Goal: Task Accomplishment & Management: Manage account settings

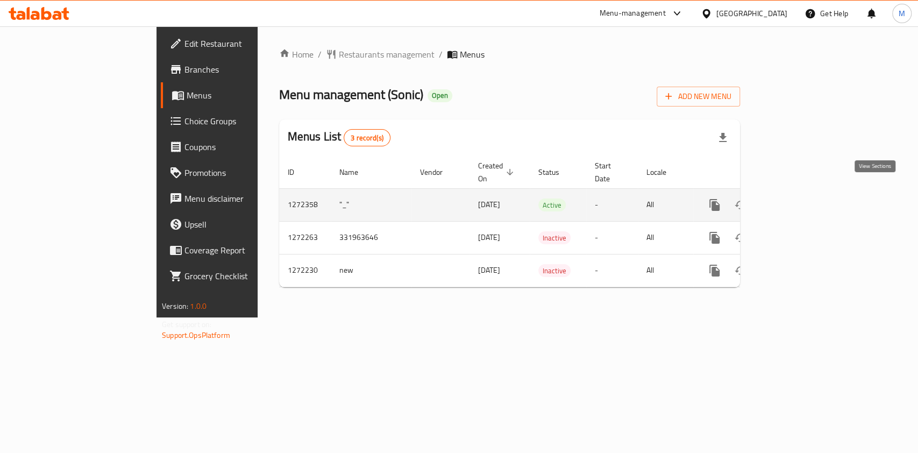
click at [798, 198] on icon "enhanced table" at bounding box center [792, 204] width 13 height 13
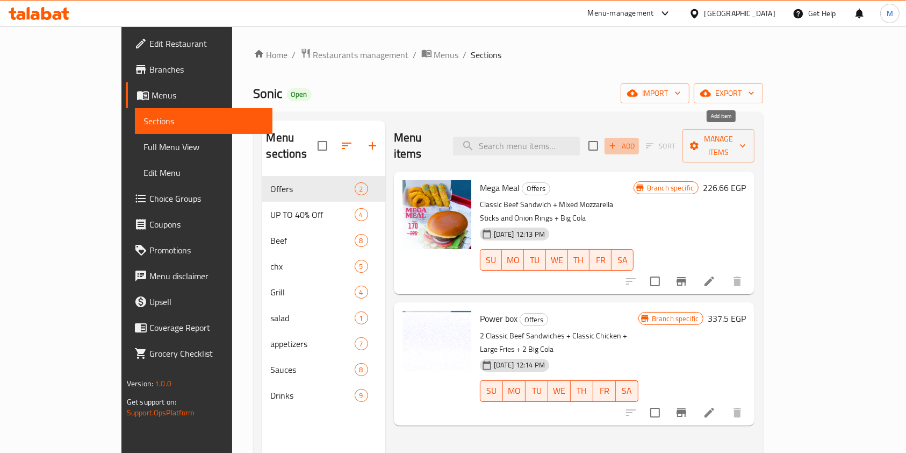
click at [637, 140] on span "Add" at bounding box center [622, 146] width 29 height 12
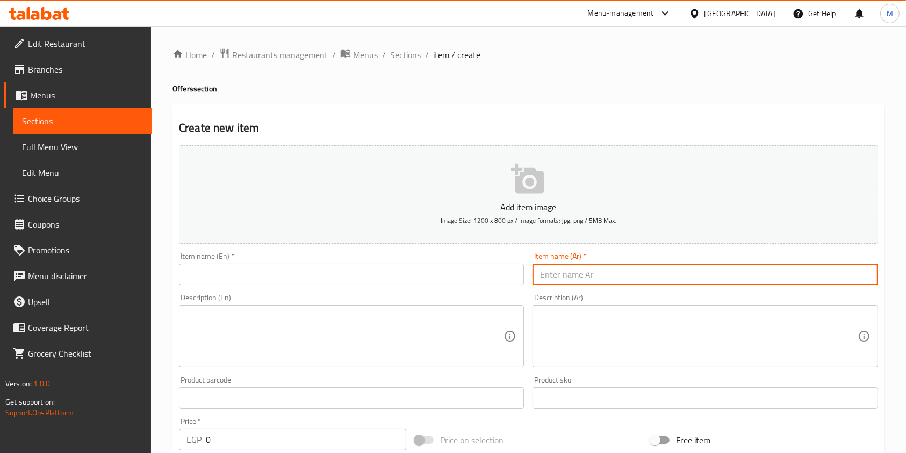
click at [565, 280] on input "text" at bounding box center [705, 274] width 345 height 22
paste input "سبيد بوكس"
type input "سبيد بوكس"
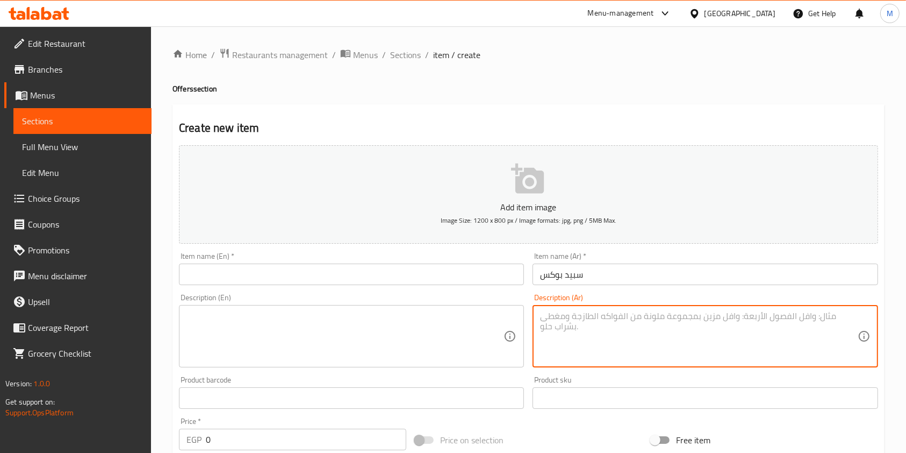
click at [559, 317] on textarea at bounding box center [698, 336] width 317 height 51
paste textarea "سبيد بوكس"
click at [559, 317] on textarea "سبيد بوكس" at bounding box center [698, 336] width 317 height 51
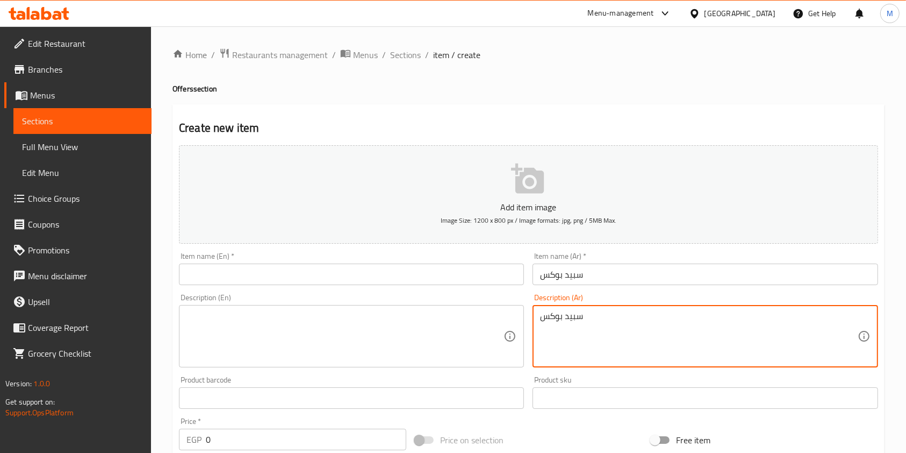
paste textarea "٣ ساندوتش (٢ بيف -١ تشيكن من اختيارك) + ٢ فرايز كبير + ٣ بيج كولا"
type textarea "٣ ساندوتش (٢ بيف -١ تشيكن من اختيارك) + ٢ فرايز كبير + ٣ بيج كولا"
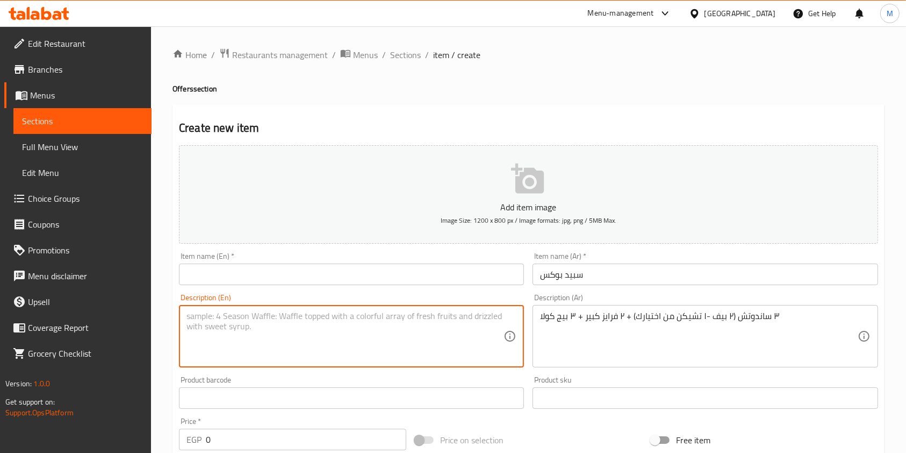
click at [375, 312] on textarea at bounding box center [345, 336] width 317 height 51
paste textarea "3 sandwiches (2 beef or 1 chicken of your choice) + 2 large fries + 3 big colas"
click at [267, 318] on textarea "3 sandwiches (2 beef or 1 chicken of your choice) + 2 large fries + 3 big colas" at bounding box center [345, 336] width 317 height 51
drag, startPoint x: 266, startPoint y: 317, endPoint x: 272, endPoint y: 319, distance: 6.1
click at [272, 319] on textarea "3 sandwiches (2 beef or 1 chicken of your choice) + 2 large fries + 3 big colas" at bounding box center [345, 336] width 317 height 51
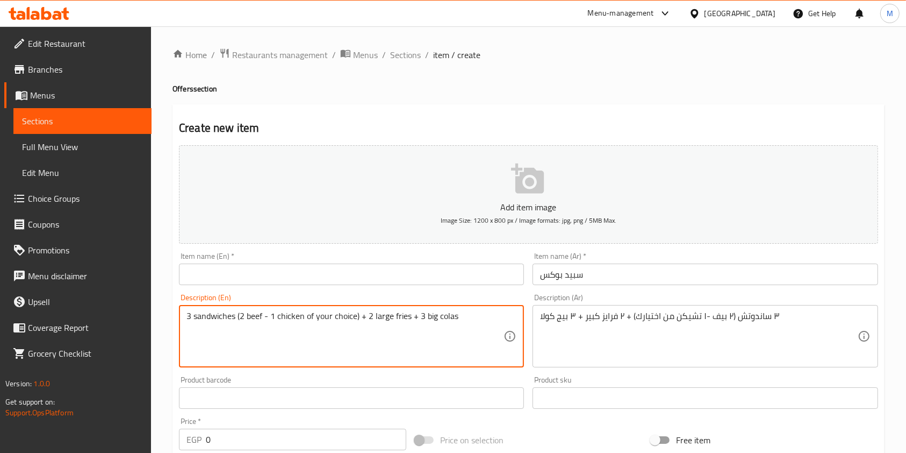
type textarea "3 sandwiches (2 beef - 1 chicken of your choice) + 2 large fries + 3 big colas"
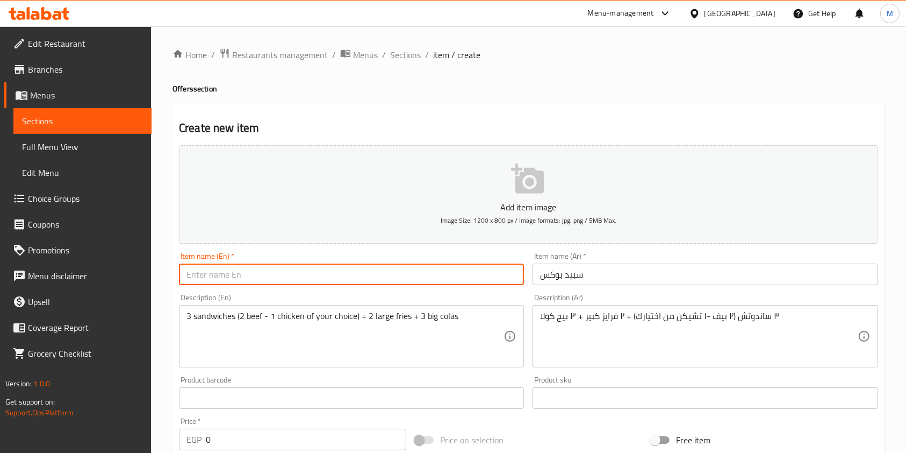
click at [358, 281] on input "text" at bounding box center [351, 274] width 345 height 22
paste input "٣ ساندوتش ٢ بيف ١ تشيكن من اختيار العميل + ٢ فرايز كبير + ٣ بيج كولا"
click at [347, 283] on input "٣ ساندوتش ٢ بيف ١ تشيكن من اختيار العميل + ٢ فرايز كبير + ٣ بيج كولا" at bounding box center [351, 274] width 345 height 22
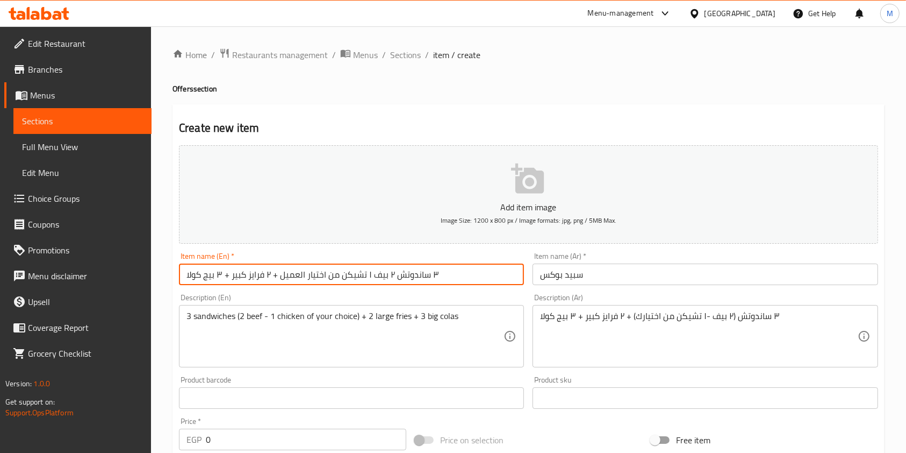
paste input "Speed ​​Box"
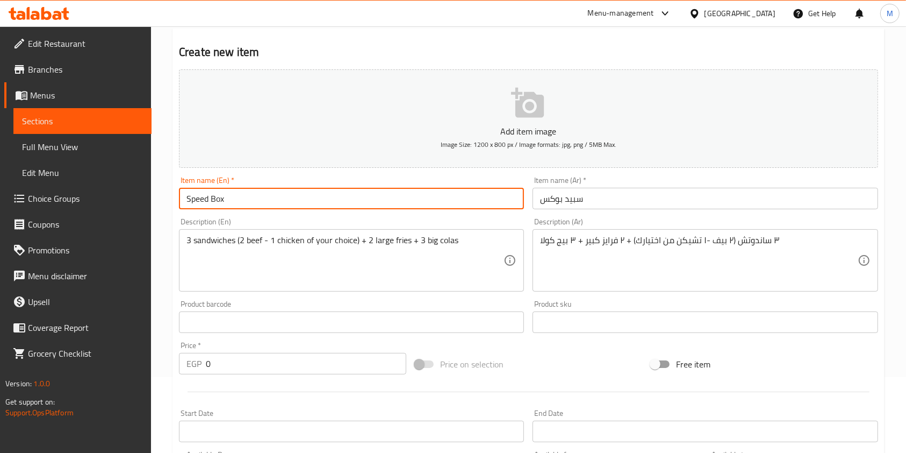
scroll to position [81, 0]
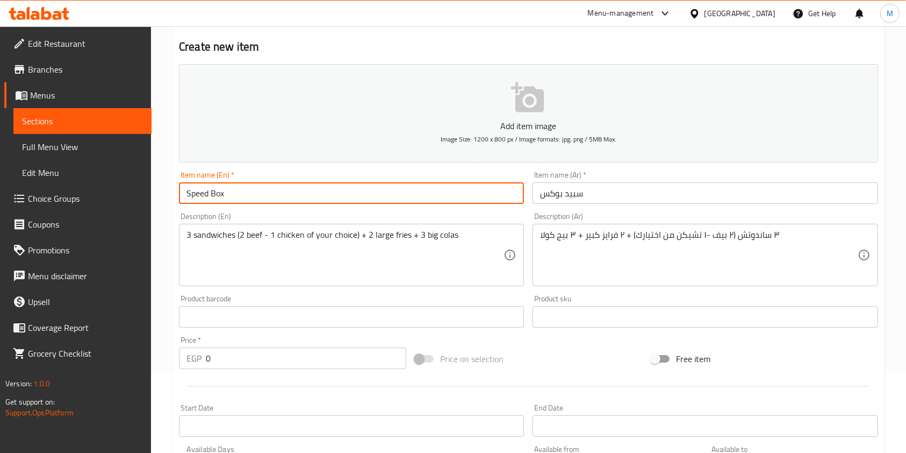
type input "Speed ​​Box"
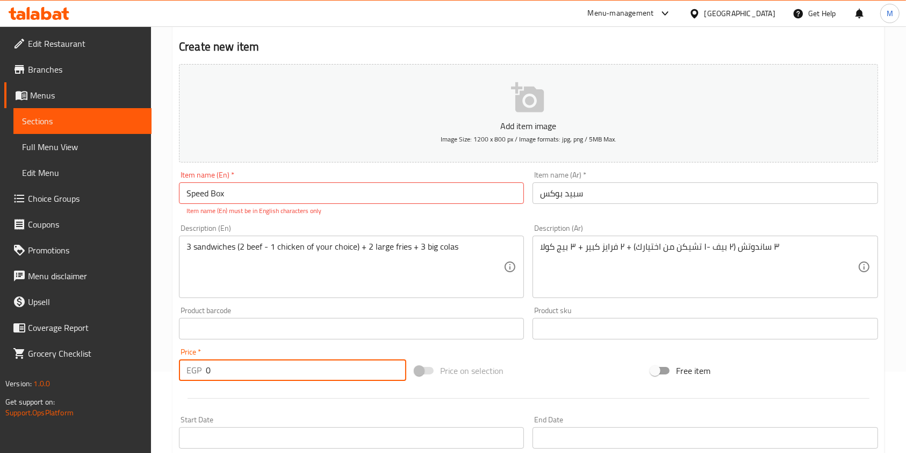
click at [280, 363] on input "0" at bounding box center [306, 370] width 201 height 22
click at [259, 371] on input "0" at bounding box center [306, 370] width 201 height 22
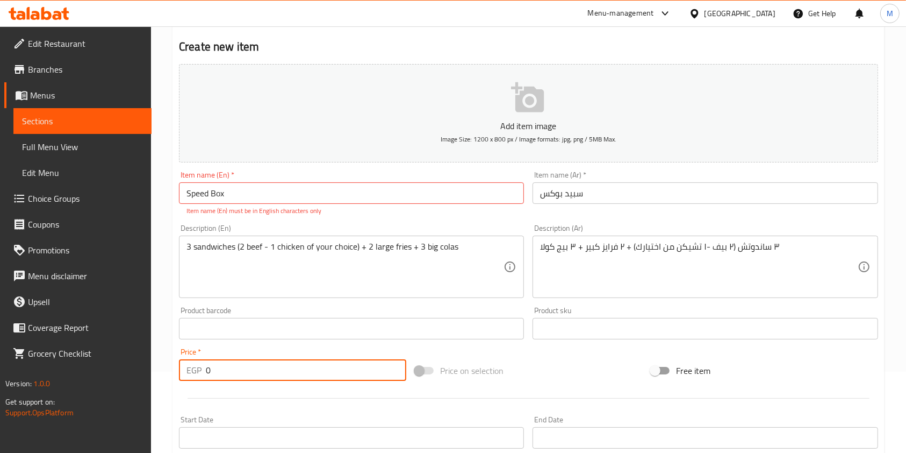
click at [259, 371] on input "0" at bounding box center [306, 370] width 201 height 22
type input "537.5"
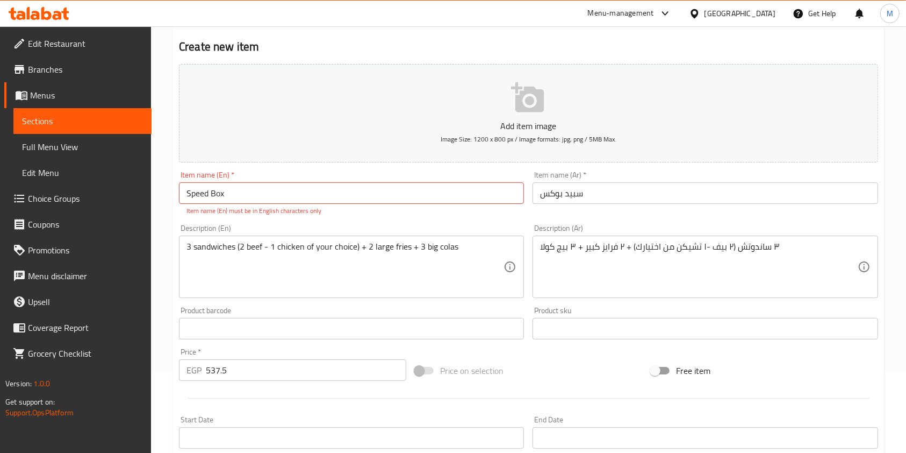
click at [811, 224] on div "Description (Ar) ٣ ساندوتش (٢ بيف -١ تشيكن من اختيارك) + ٢ فرايز كبير + ٣ بيج ك…" at bounding box center [706, 261] width 354 height 82
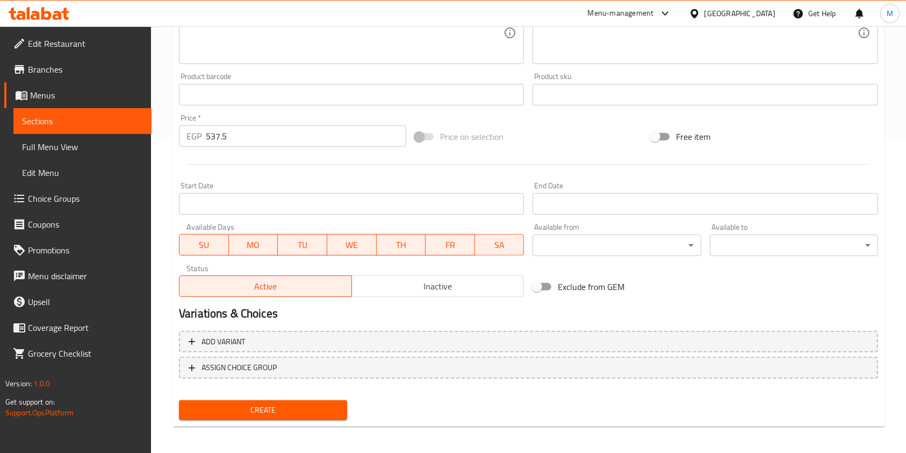
scroll to position [317, 0]
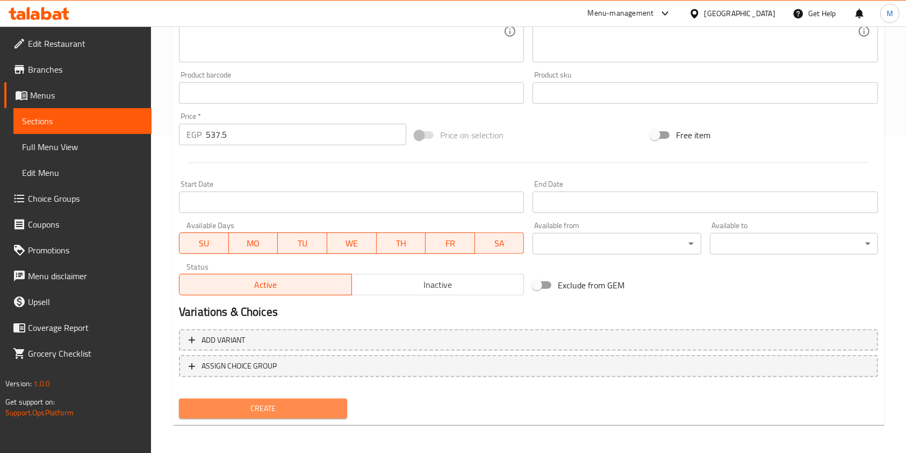
click at [327, 411] on span "Create" at bounding box center [263, 408] width 151 height 13
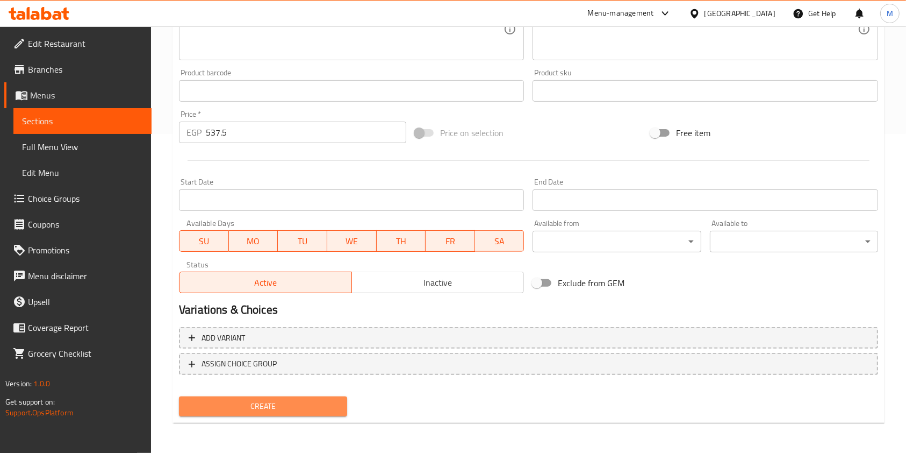
click at [318, 415] on button "Create" at bounding box center [263, 406] width 168 height 20
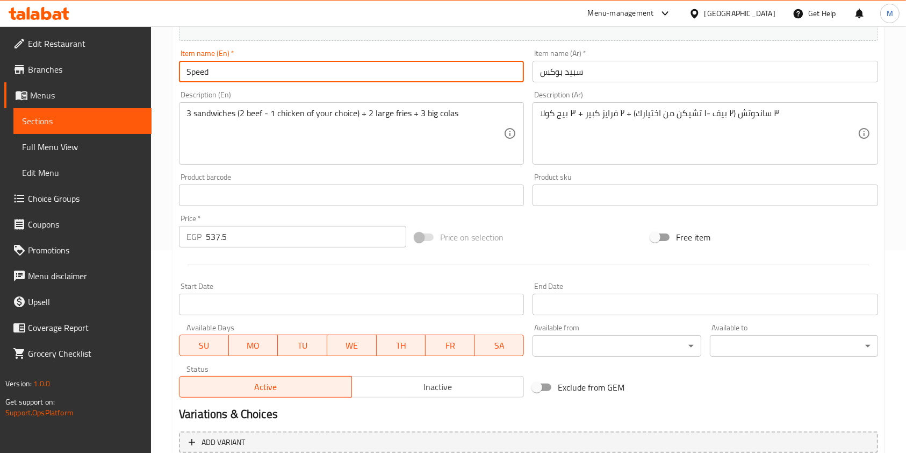
scroll to position [307, 0]
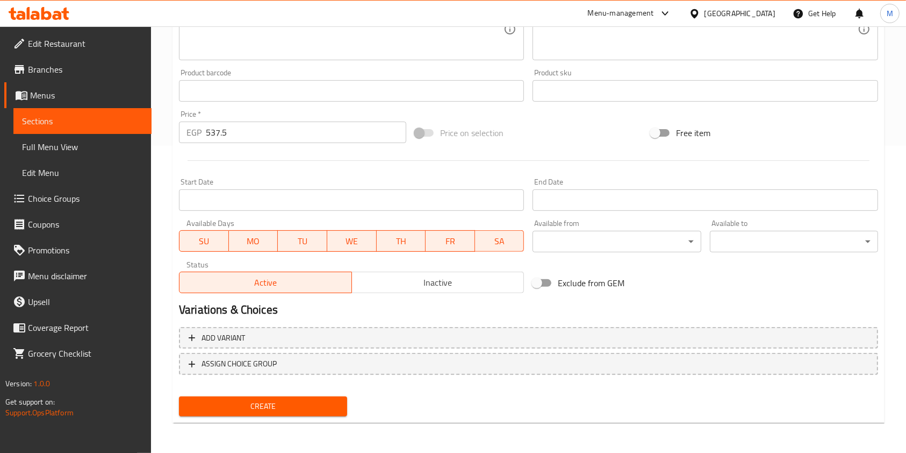
type input "Speed"
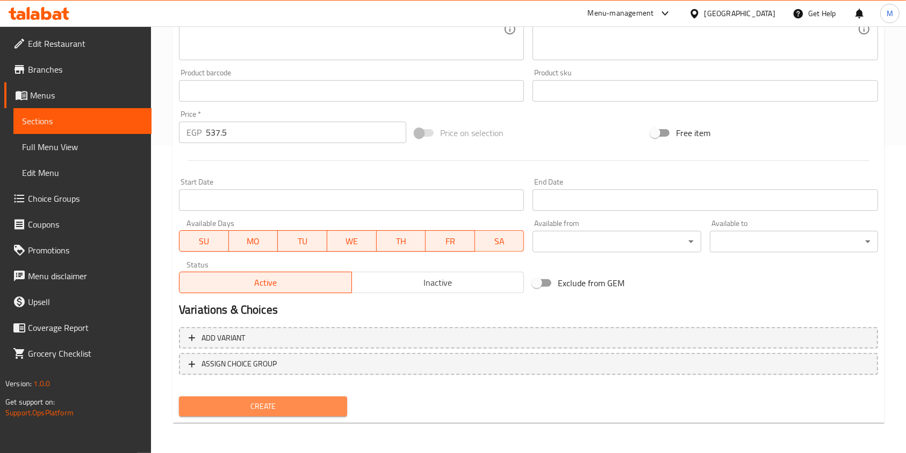
click at [326, 406] on span "Create" at bounding box center [263, 405] width 151 height 13
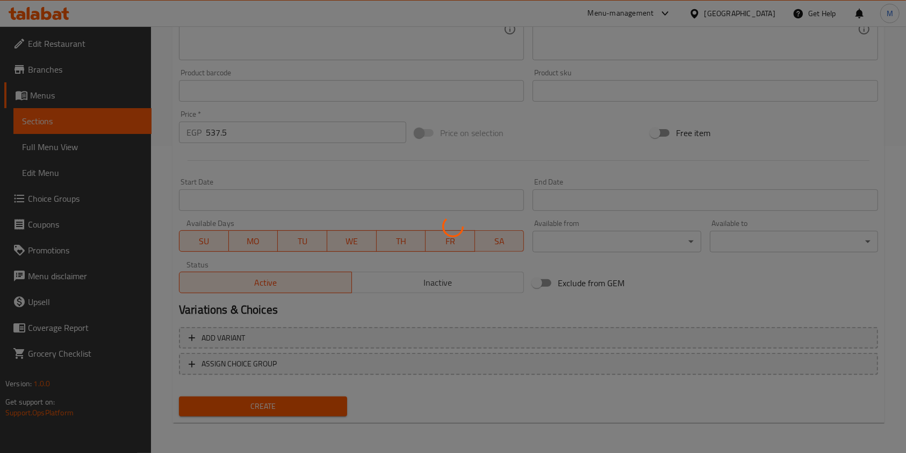
type input "0"
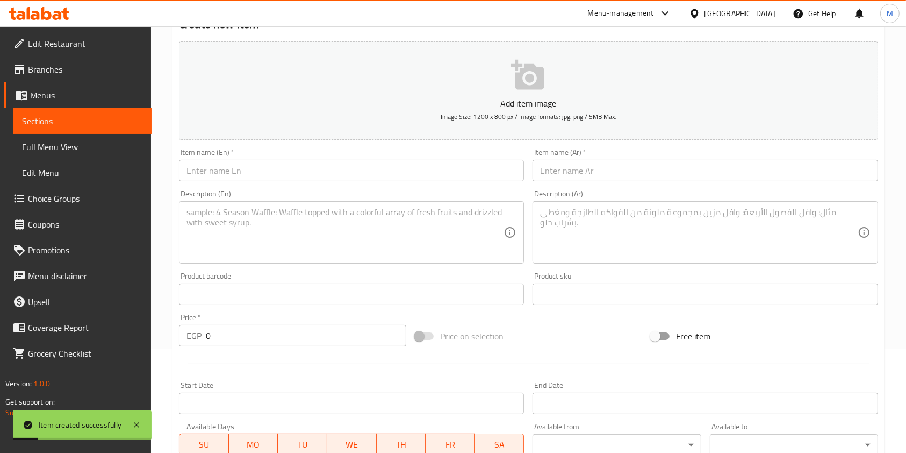
scroll to position [0, 0]
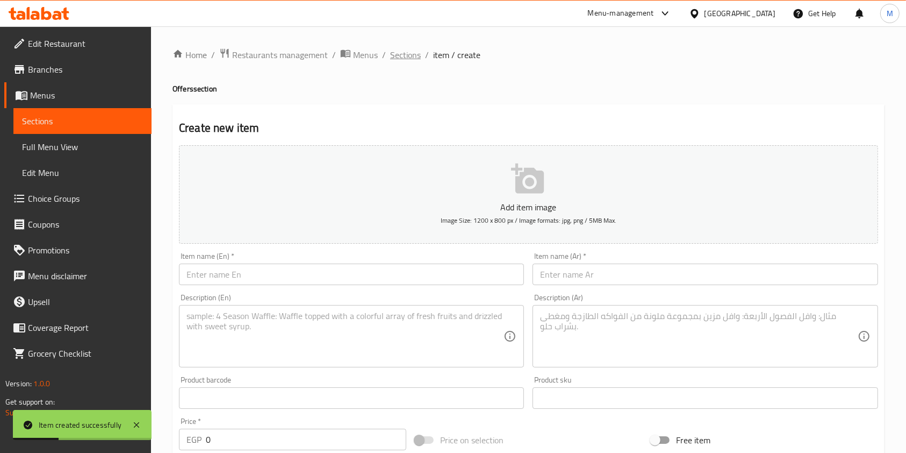
click at [404, 60] on span "Sections" at bounding box center [405, 54] width 31 height 13
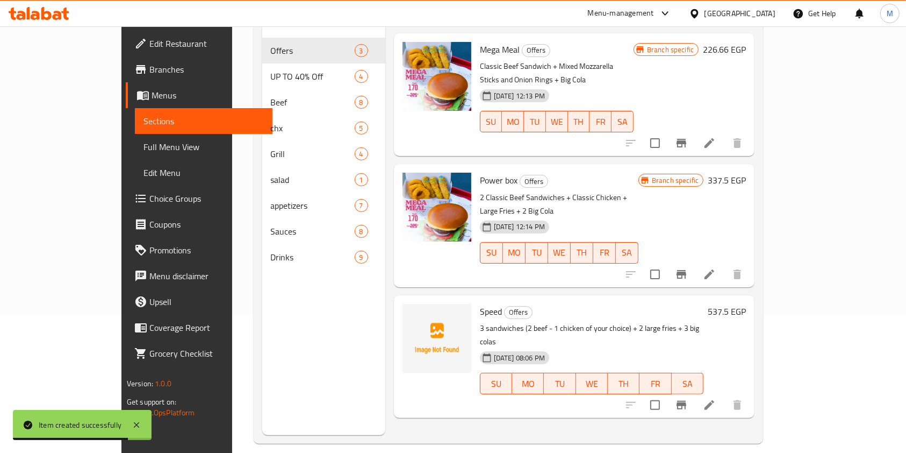
scroll to position [151, 0]
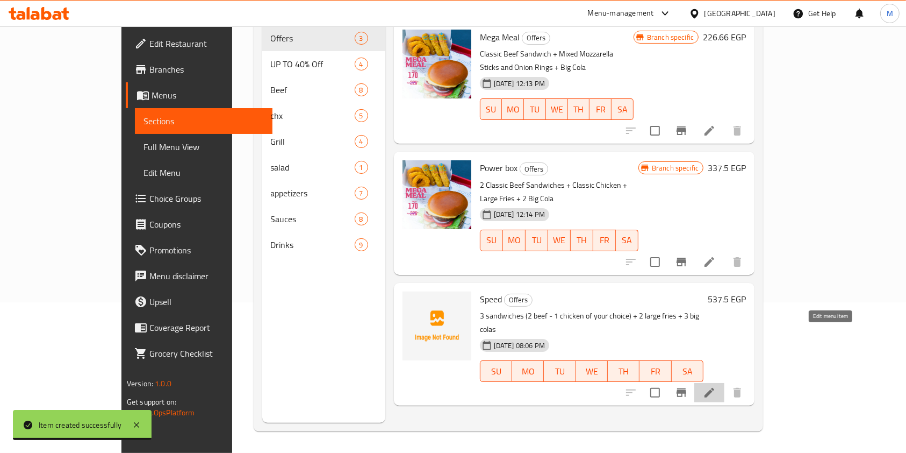
click at [716, 386] on icon at bounding box center [709, 392] width 13 height 13
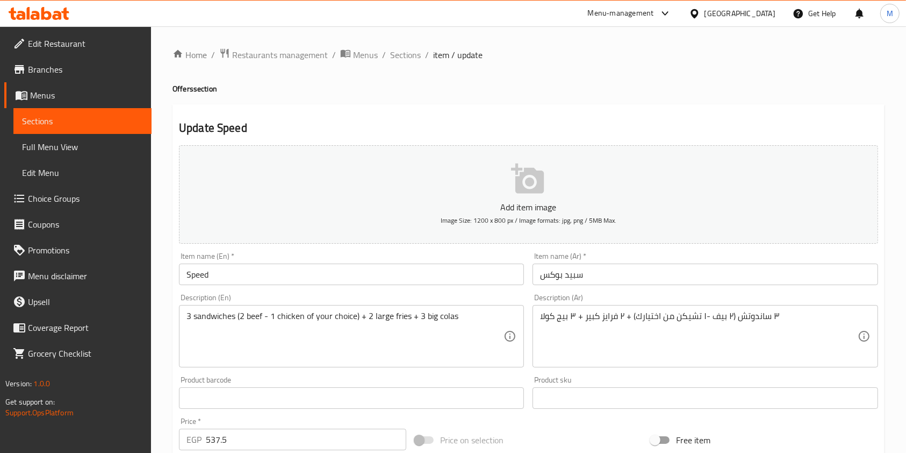
click at [309, 285] on input "Speed" at bounding box center [351, 274] width 345 height 22
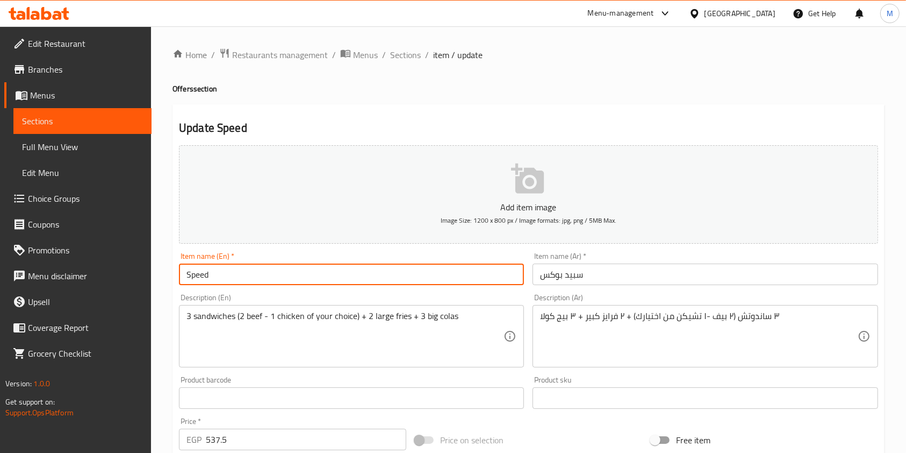
type input "Speed ​​Box"
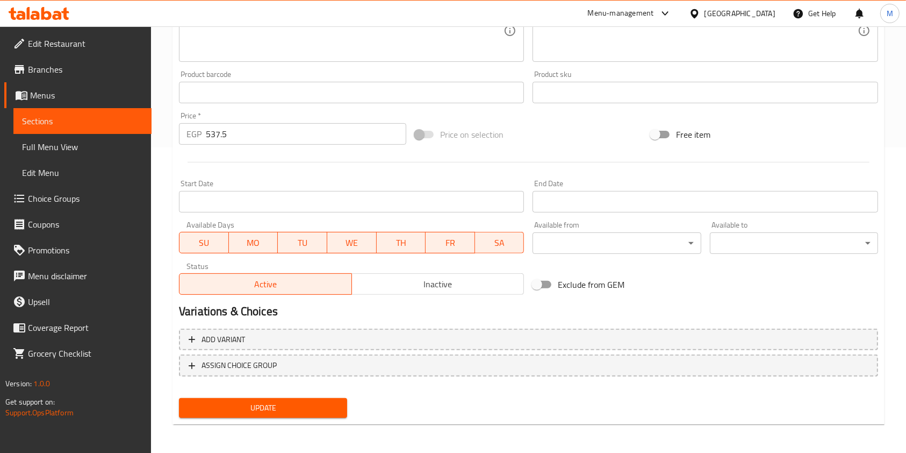
scroll to position [307, 0]
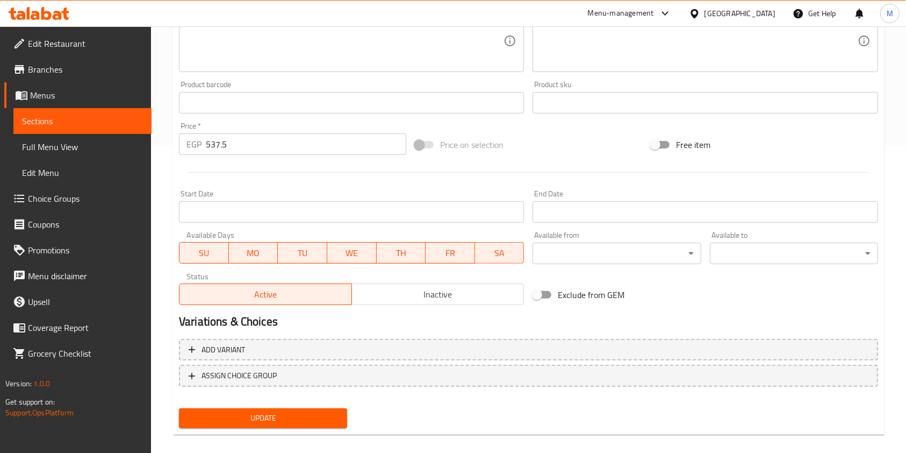
click at [290, 405] on div "Update" at bounding box center [263, 418] width 177 height 28
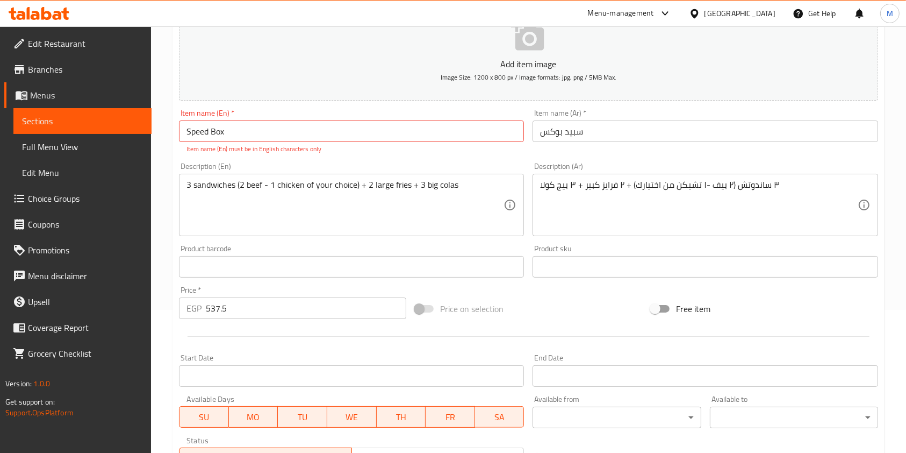
scroll to position [142, 0]
drag, startPoint x: 904, startPoint y: 54, endPoint x: 917, endPoint y: 48, distance: 13.5
click at [906, 48] on html "​ Menu-management [GEOGRAPHIC_DATA] Get Help M Edit Restaurant Branches Menus S…" at bounding box center [453, 84] width 906 height 453
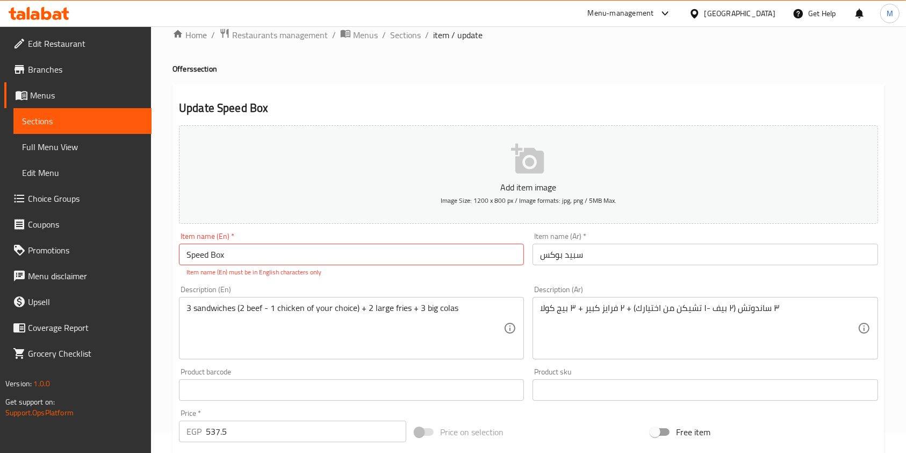
scroll to position [0, 0]
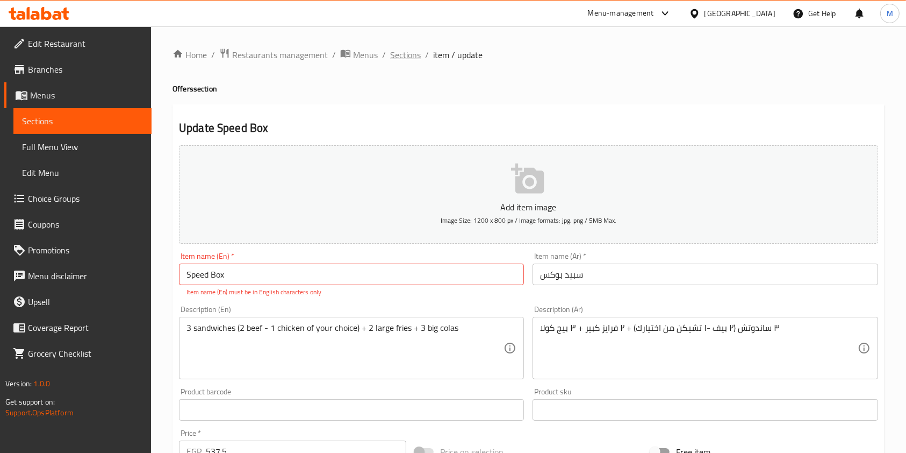
click at [390, 59] on span "Sections" at bounding box center [405, 54] width 31 height 13
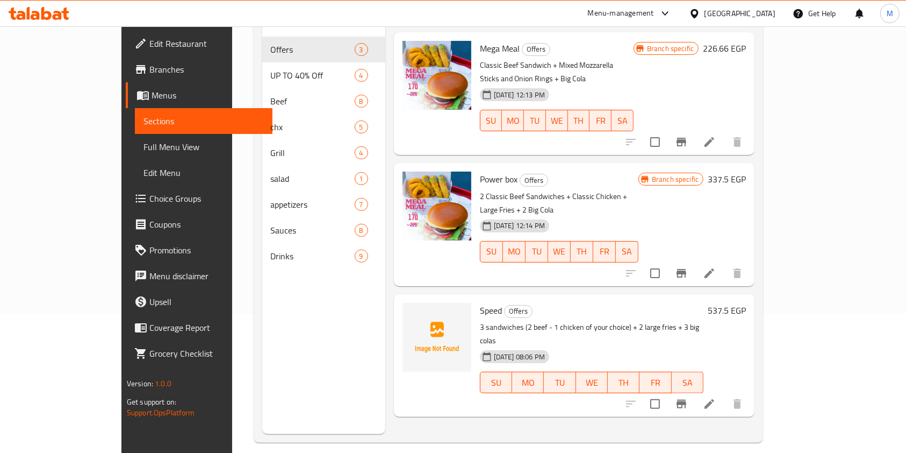
scroll to position [151, 0]
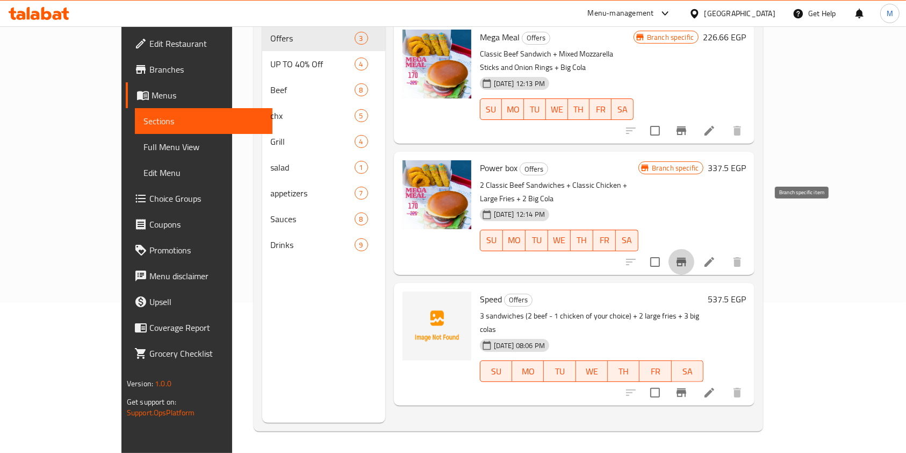
click at [688, 255] on icon "Branch-specific-item" at bounding box center [681, 261] width 13 height 13
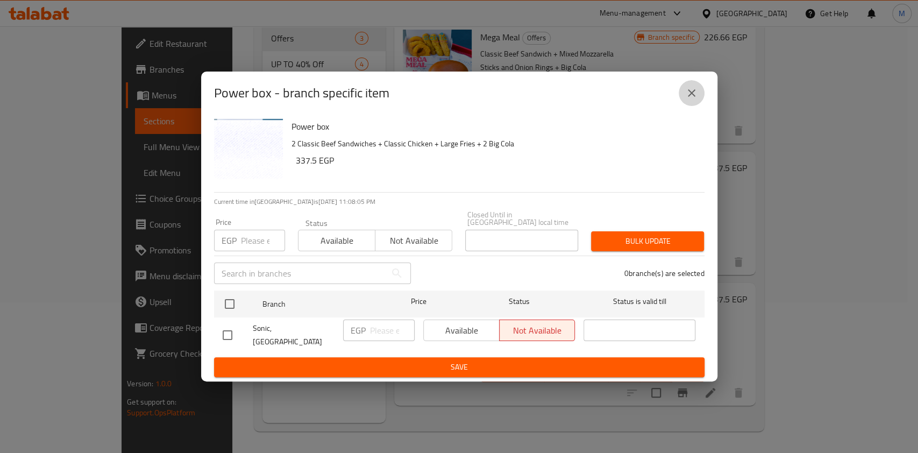
drag, startPoint x: 703, startPoint y: 104, endPoint x: 695, endPoint y: 103, distance: 8.7
click at [695, 103] on button "close" at bounding box center [692, 93] width 26 height 26
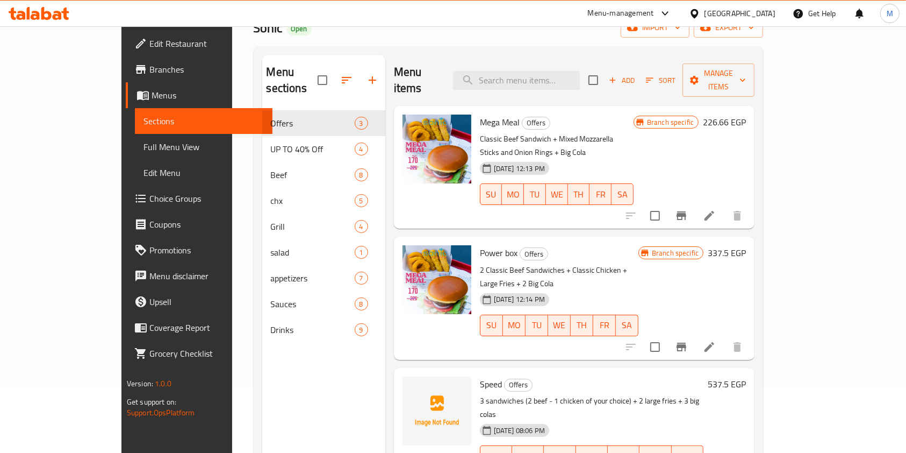
scroll to position [65, 0]
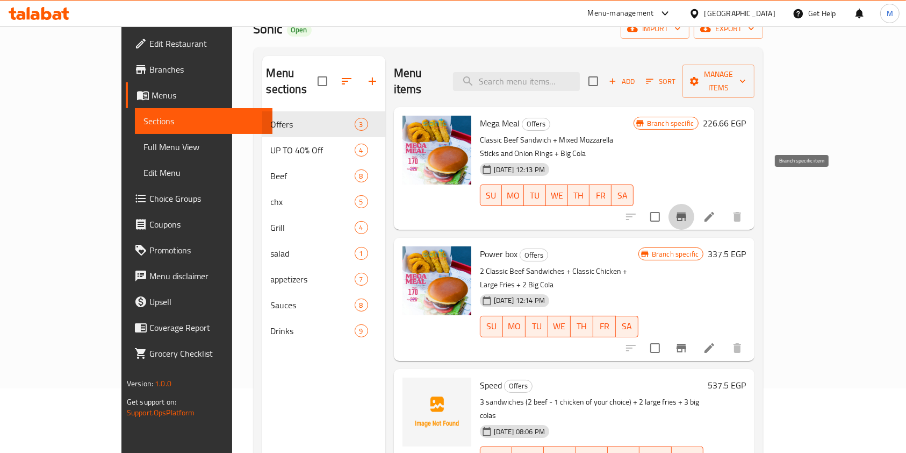
click at [688, 210] on icon "Branch-specific-item" at bounding box center [681, 216] width 13 height 13
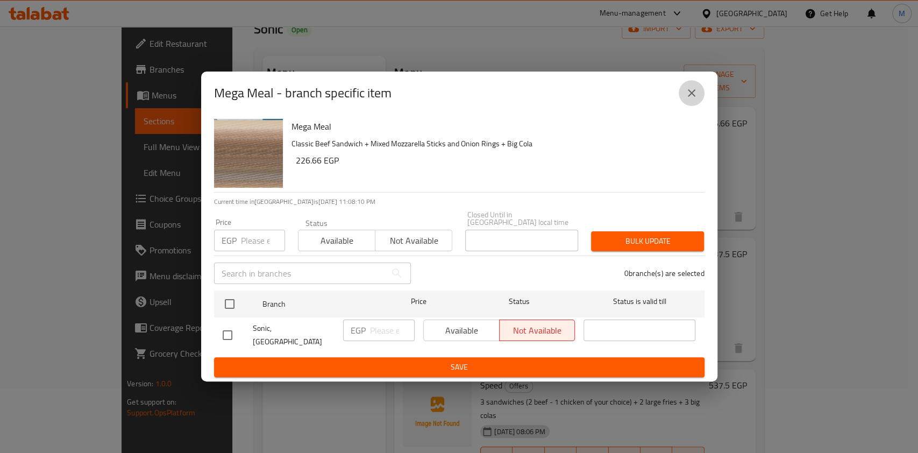
click at [695, 97] on icon "close" at bounding box center [691, 93] width 13 height 13
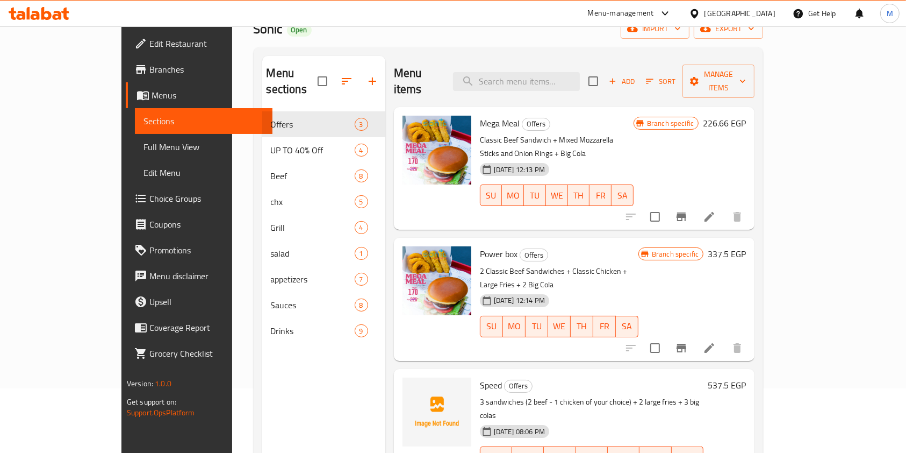
scroll to position [151, 0]
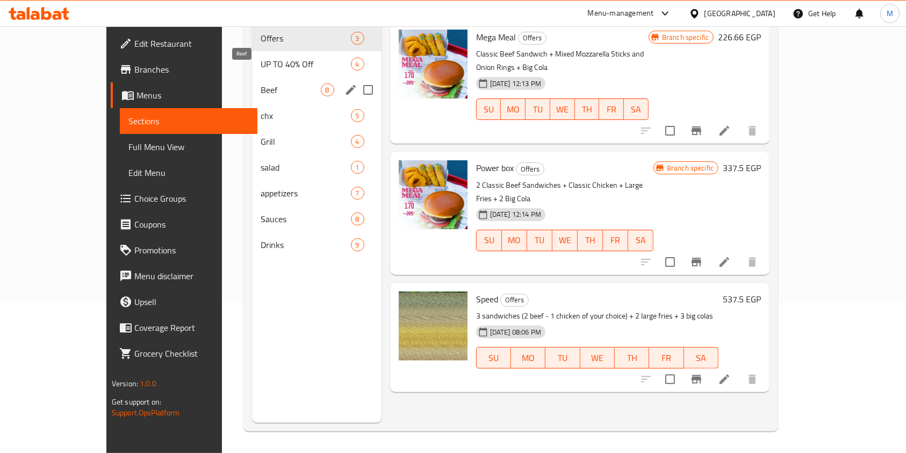
click at [290, 83] on span "Beef" at bounding box center [291, 89] width 60 height 13
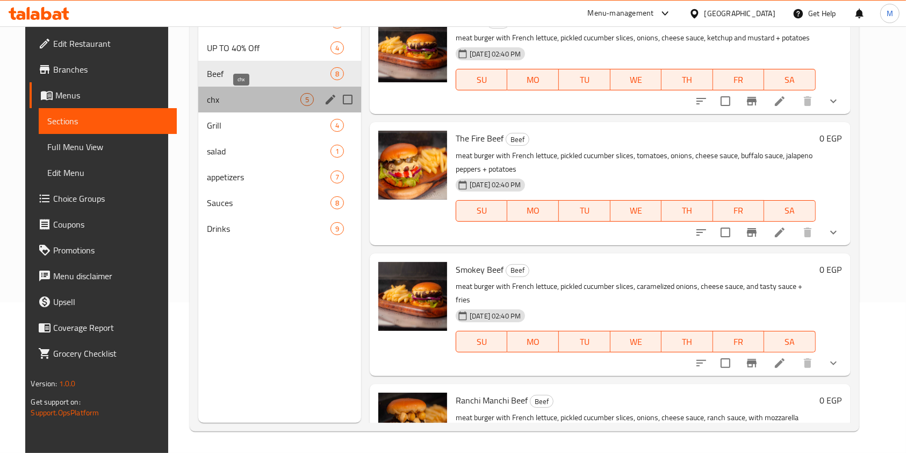
click at [249, 101] on span "chx" at bounding box center [254, 99] width 94 height 13
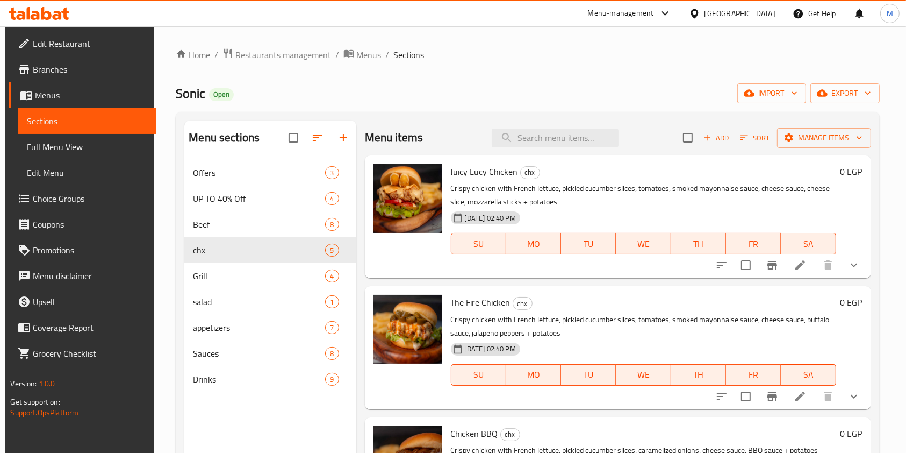
drag, startPoint x: 617, startPoint y: 90, endPoint x: 267, endPoint y: 66, distance: 351.3
click at [267, 66] on div "Home / Restaurants management / Menus / Sections Sonic Open import export Menu …" at bounding box center [528, 315] width 704 height 534
click at [66, 192] on span "Choice Groups" at bounding box center [90, 198] width 115 height 13
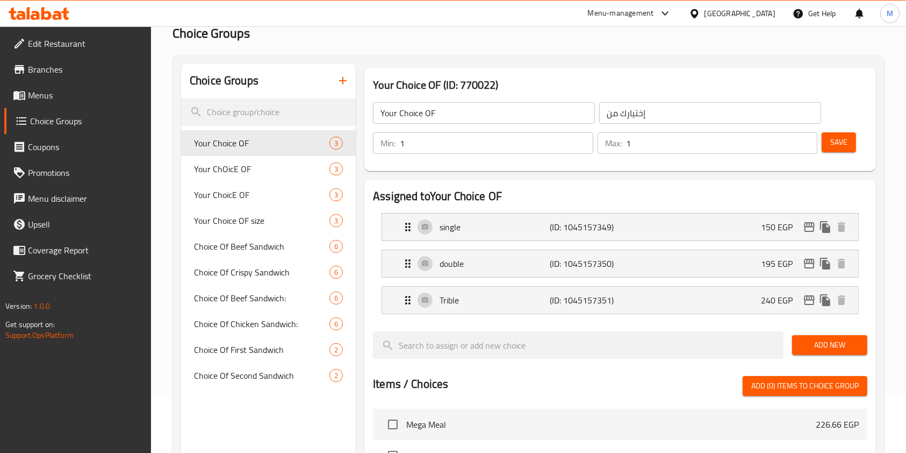
scroll to position [67, 0]
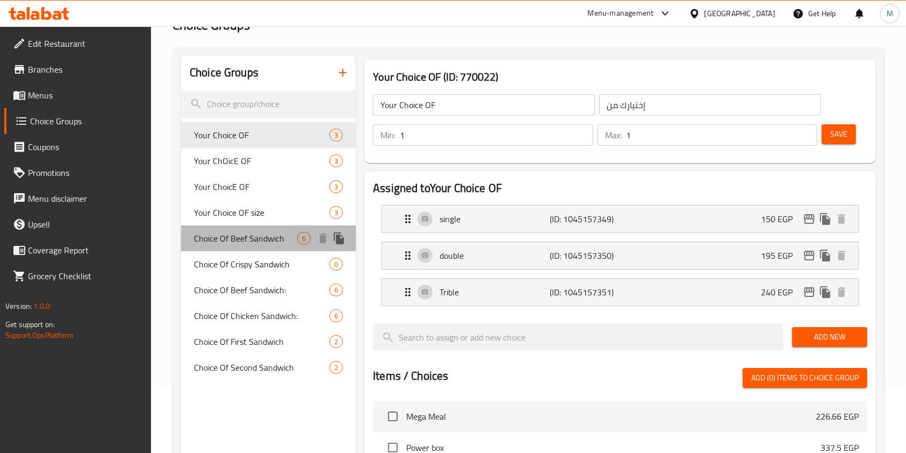
click at [267, 234] on span "Choice Of Beef Sandwich" at bounding box center [245, 238] width 103 height 13
type input "Choice Of Beef Sandwich"
type input "اختيار ساندوتش بيف"
type input "2"
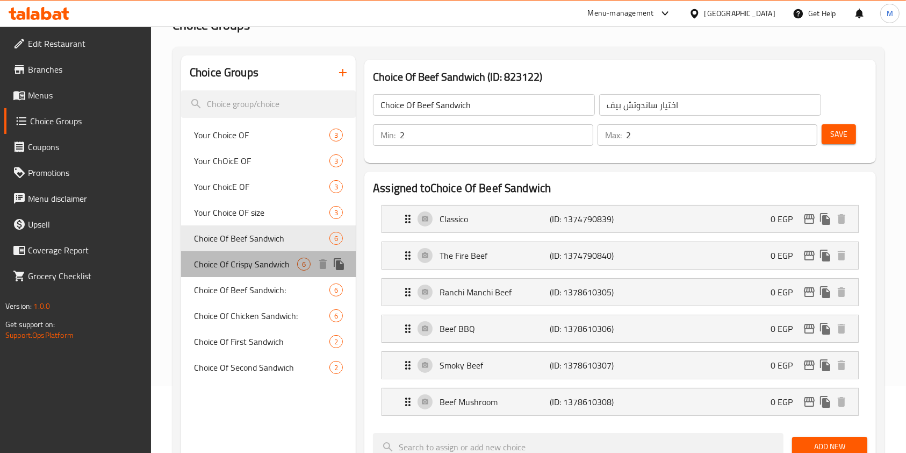
click at [270, 263] on span "Choice Of Crispy Sandwich" at bounding box center [245, 264] width 103 height 13
type input "Choice Of Crispy Sandwich"
type input "اختيار [PERSON_NAME]"
type input "1"
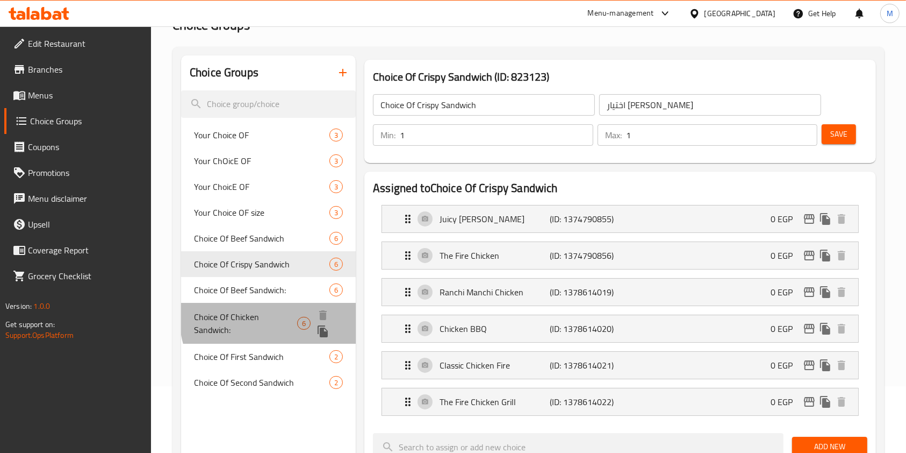
click at [281, 317] on span "Choice Of Chicken Sandwich:" at bounding box center [245, 323] width 103 height 26
type input "Choice Of Chicken Sandwich:"
type input "اختيار ساندويتش الدجاج:"
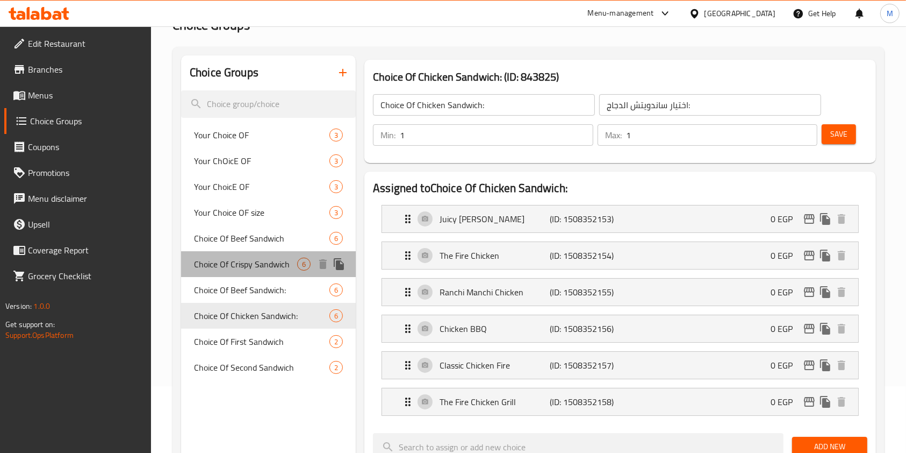
click at [289, 260] on span "Choice Of Crispy Sandwich" at bounding box center [245, 264] width 103 height 13
type input "Choice Of Crispy Sandwich"
type input "اختيار [PERSON_NAME]"
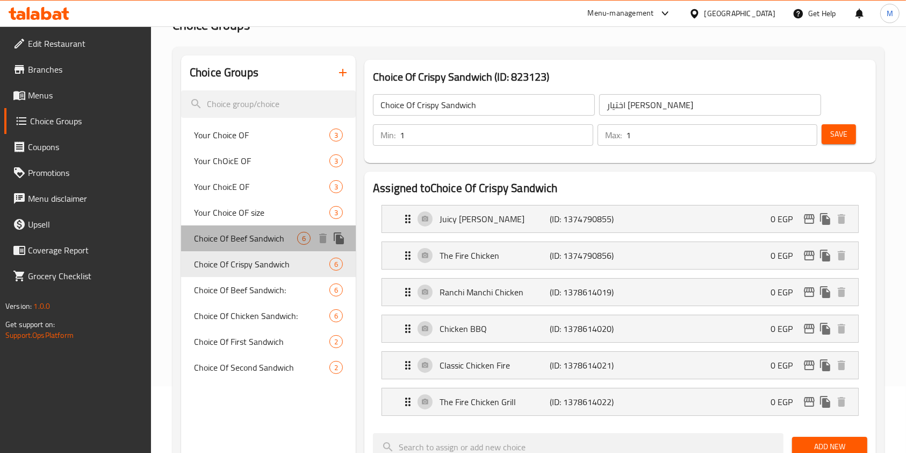
click at [285, 239] on span "Choice Of Beef Sandwich" at bounding box center [245, 238] width 103 height 13
type input "Choice Of Beef Sandwich"
type input "اختيار ساندوتش بيف"
type input "2"
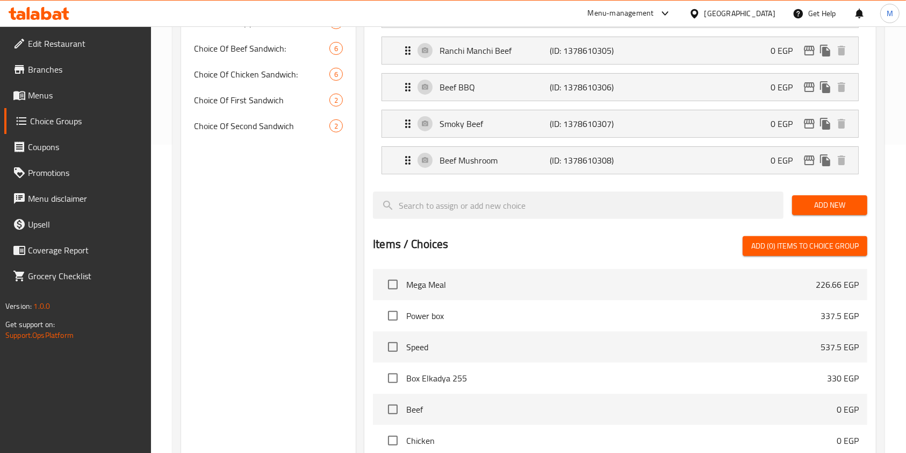
scroll to position [369, 0]
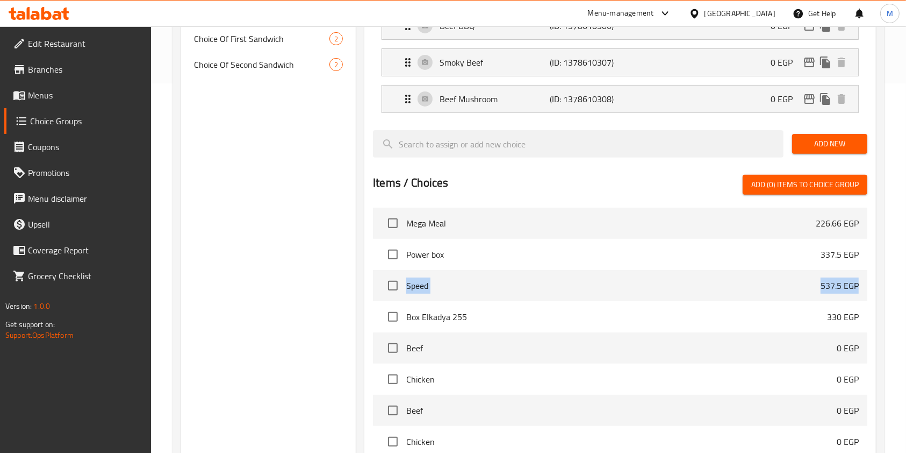
drag, startPoint x: 906, startPoint y: 258, endPoint x: 905, endPoint y: 297, distance: 39.3
click at [905, 296] on div "Home / Restaurants management / Choice Groups Choice Groups Choice Groups Your …" at bounding box center [528, 125] width 755 height 936
click at [899, 236] on div "Home / Restaurants management / Choice Groups Choice Groups Choice Groups Your …" at bounding box center [528, 125] width 755 height 936
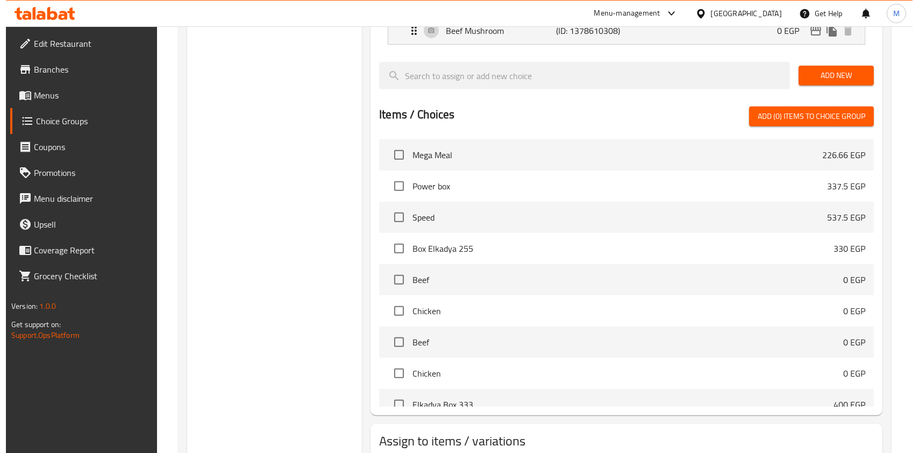
scroll to position [491, 0]
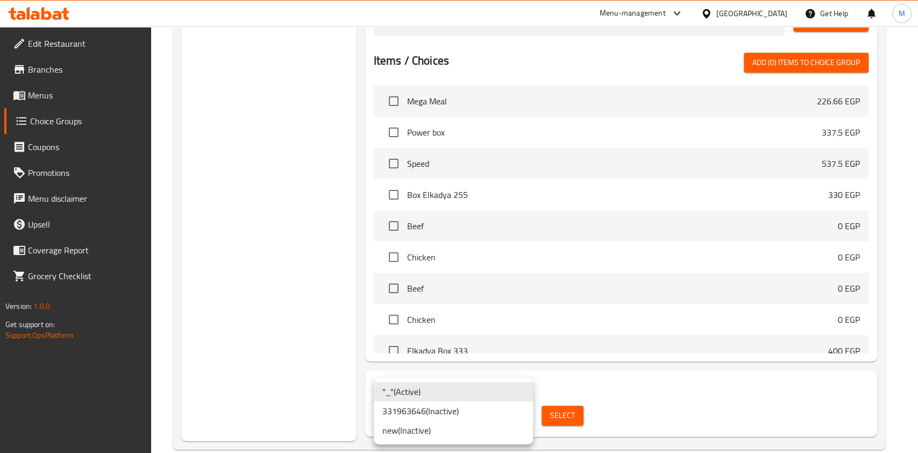
click at [464, 391] on li ""_" ( Active )" at bounding box center [453, 391] width 159 height 19
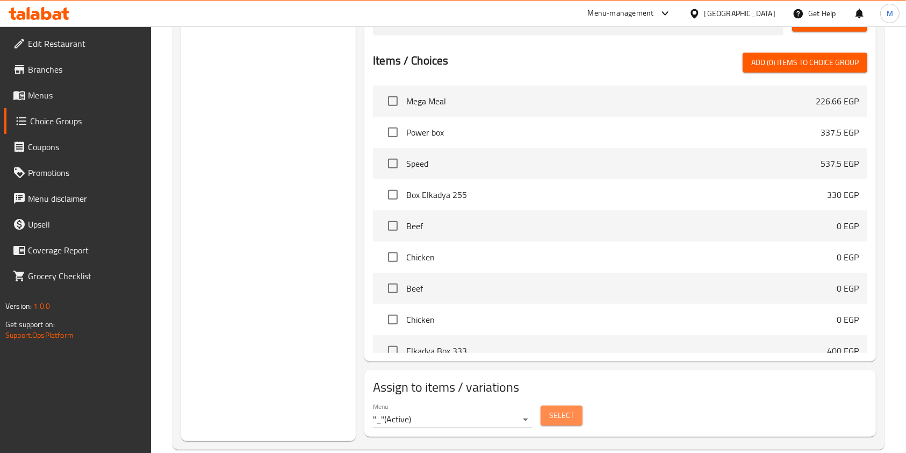
click at [571, 409] on span "Select" at bounding box center [561, 415] width 25 height 13
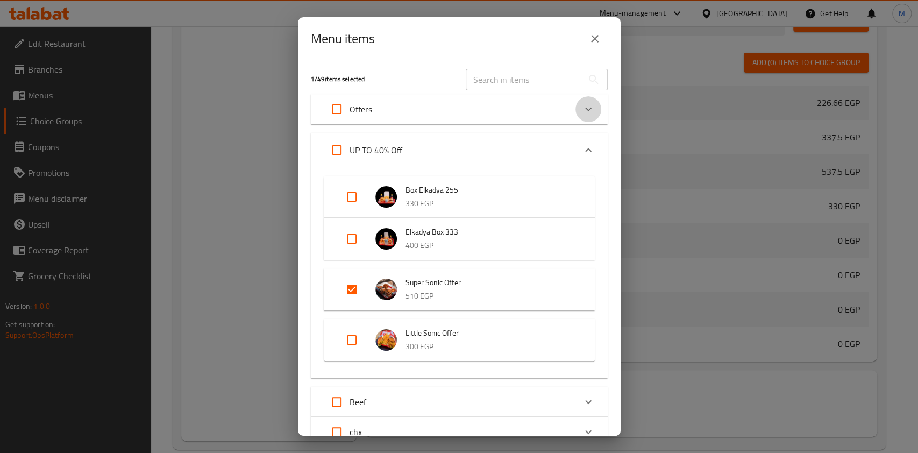
click at [579, 116] on div "Expand" at bounding box center [588, 109] width 26 height 26
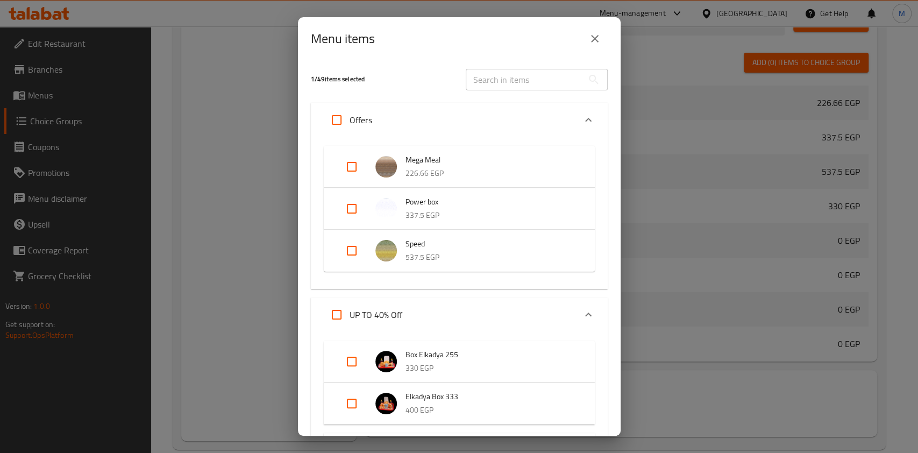
click at [355, 256] on input "Expand" at bounding box center [352, 251] width 26 height 26
checkbox input "true"
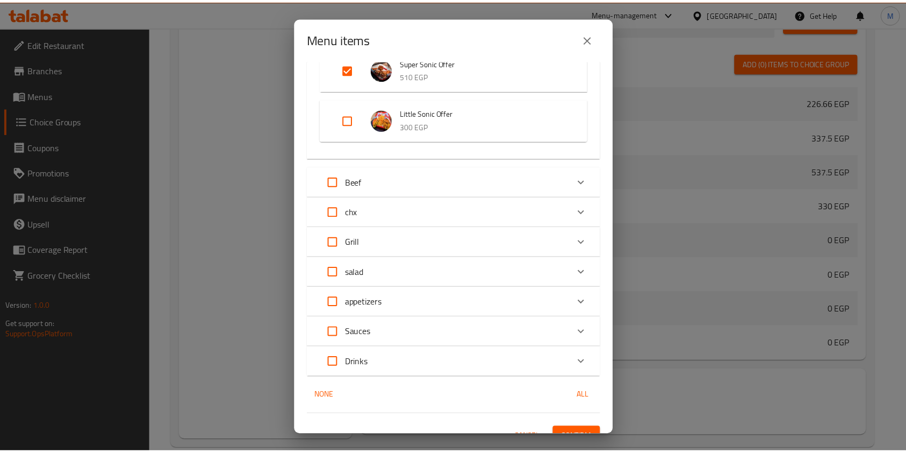
scroll to position [410, 0]
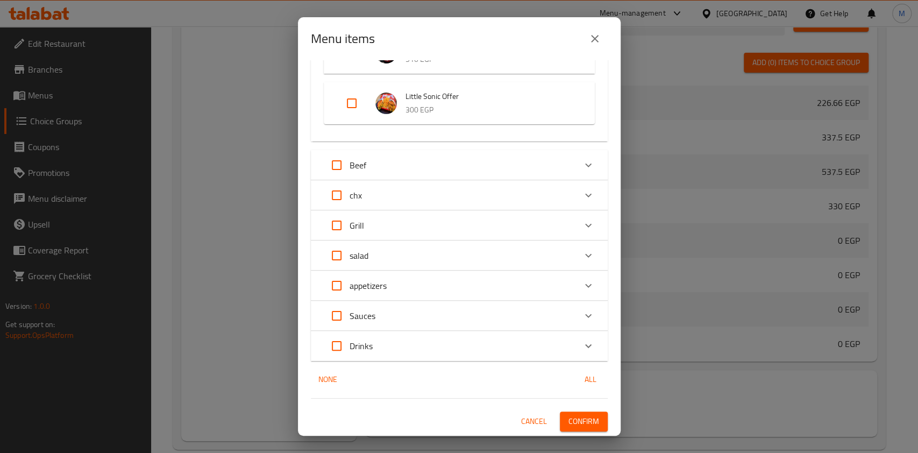
drag, startPoint x: 599, startPoint y: 380, endPoint x: 608, endPoint y: 435, distance: 56.0
click at [606, 435] on div "2 / 49 items selected ​ Offers Mega Meal 226.66 EGP Power box 337.5 EGP Speed 5…" at bounding box center [459, 247] width 323 height 375
click at [595, 426] on button "Confirm" at bounding box center [584, 421] width 48 height 20
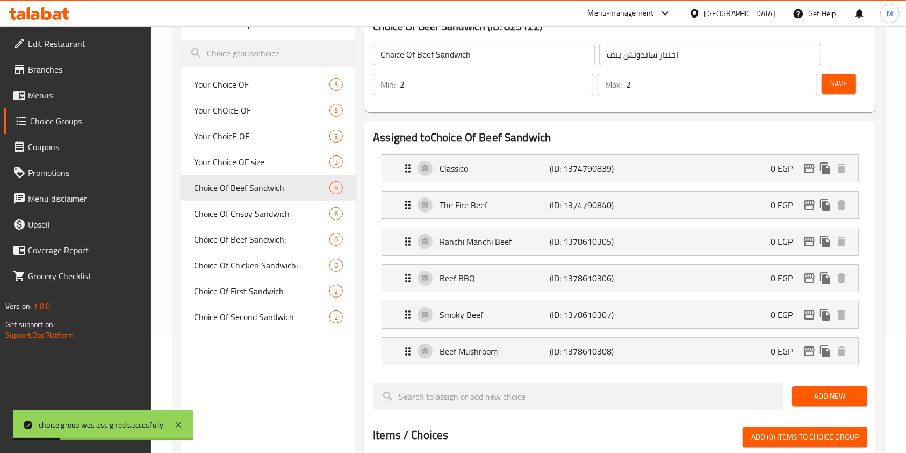
scroll to position [115, 0]
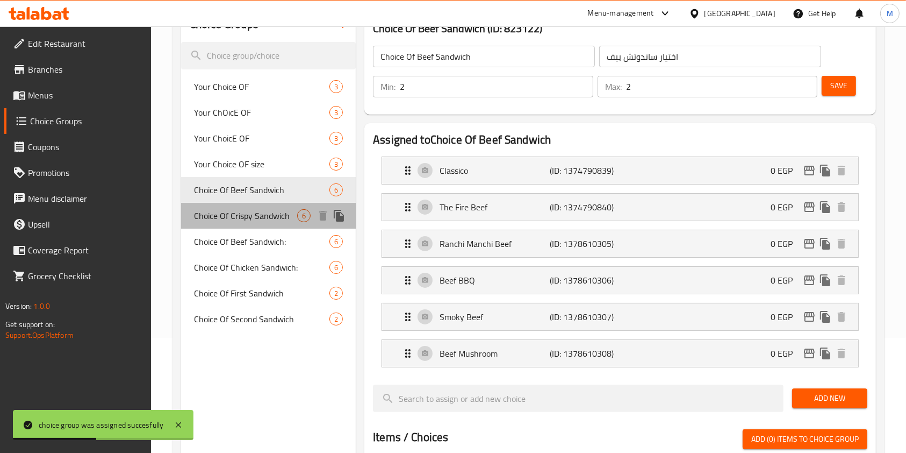
click at [262, 217] on span "Choice Of Crispy Sandwich" at bounding box center [245, 215] width 103 height 13
type input "Choice Of Crispy Sandwich"
type input "اختيار [PERSON_NAME]"
type input "1"
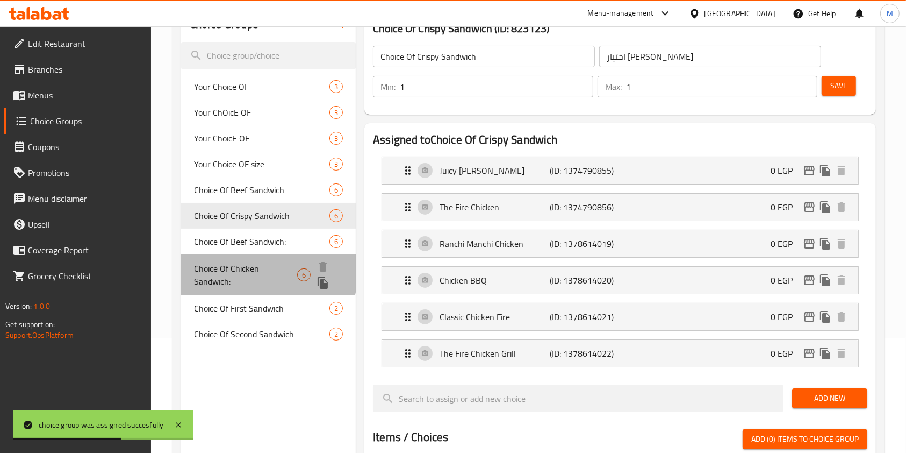
click at [254, 271] on span "Choice Of Chicken Sandwich:" at bounding box center [245, 275] width 103 height 26
type input "Choice Of Chicken Sandwich:"
type input "اختيار ساندويتش الدجاج:"
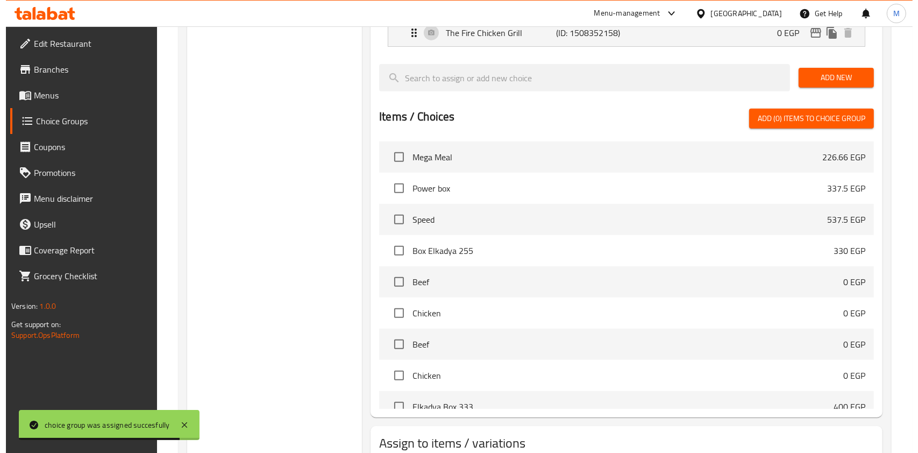
scroll to position [509, 0]
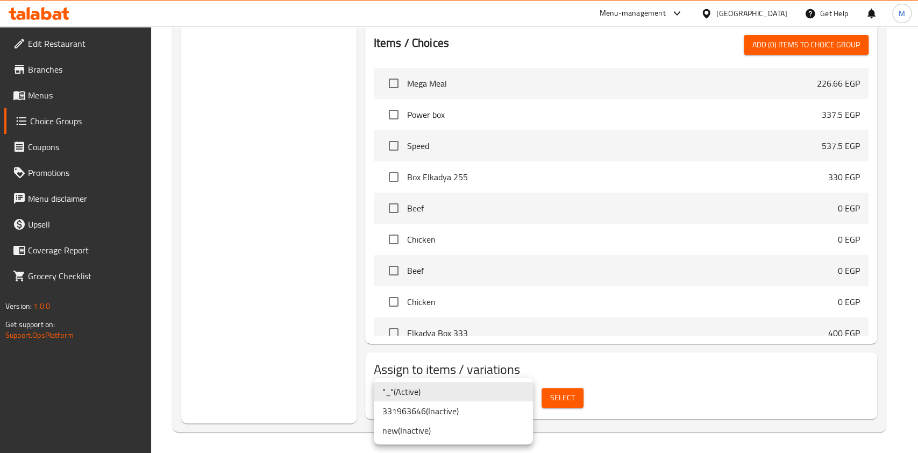
click at [495, 396] on li ""_" ( Active )" at bounding box center [453, 391] width 159 height 19
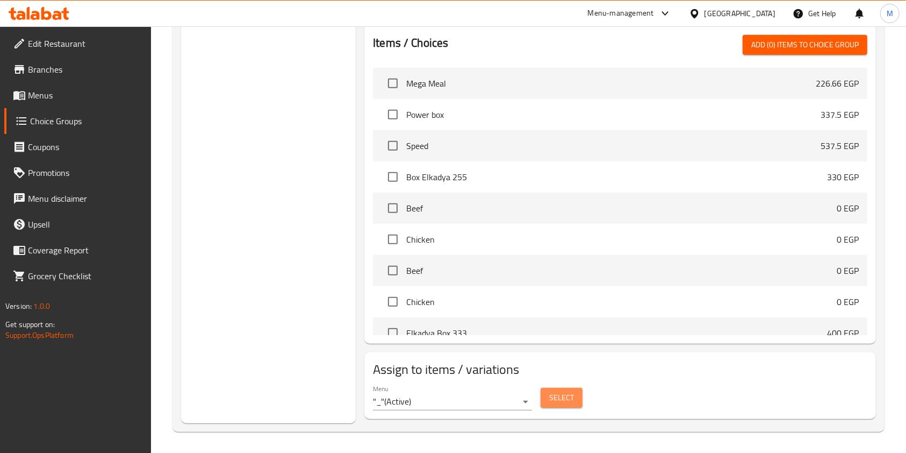
click at [543, 401] on button "Select" at bounding box center [562, 398] width 42 height 20
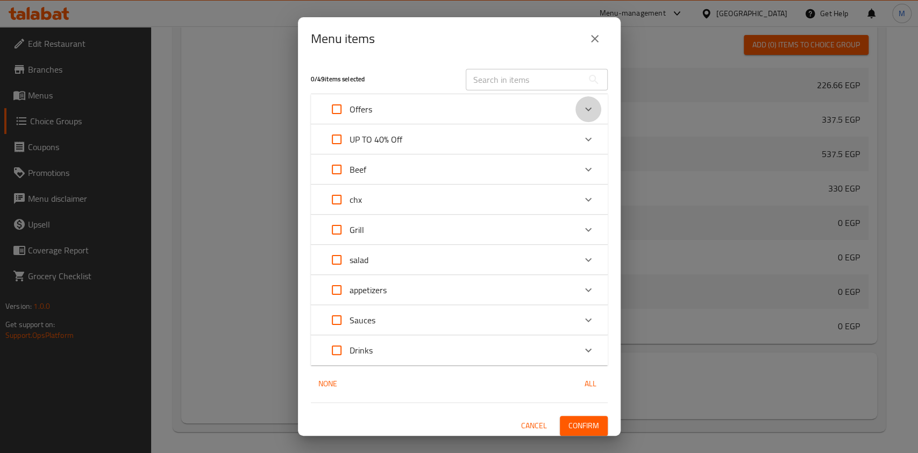
click at [582, 103] on icon "Expand" at bounding box center [588, 109] width 13 height 13
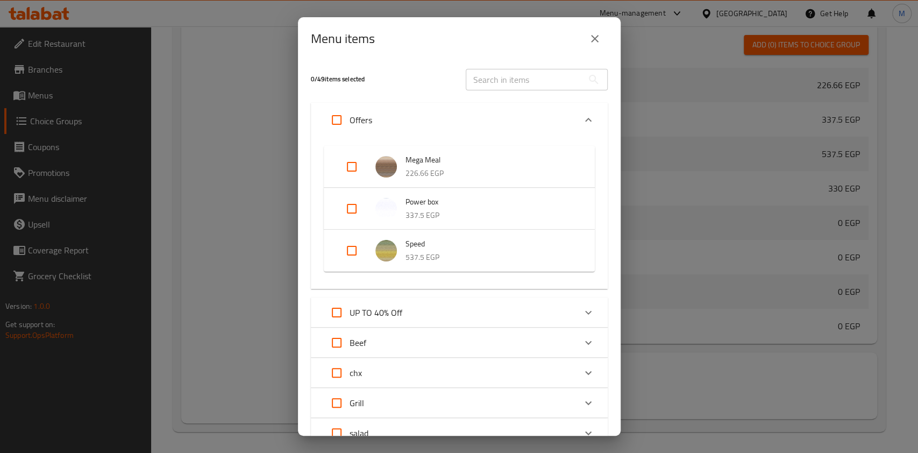
click at [354, 252] on input "Expand" at bounding box center [352, 251] width 26 height 26
checkbox input "true"
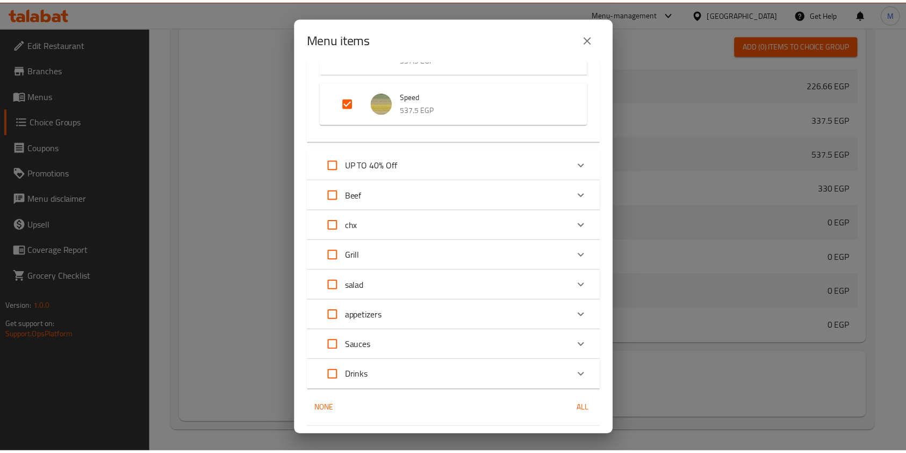
scroll to position [186, 0]
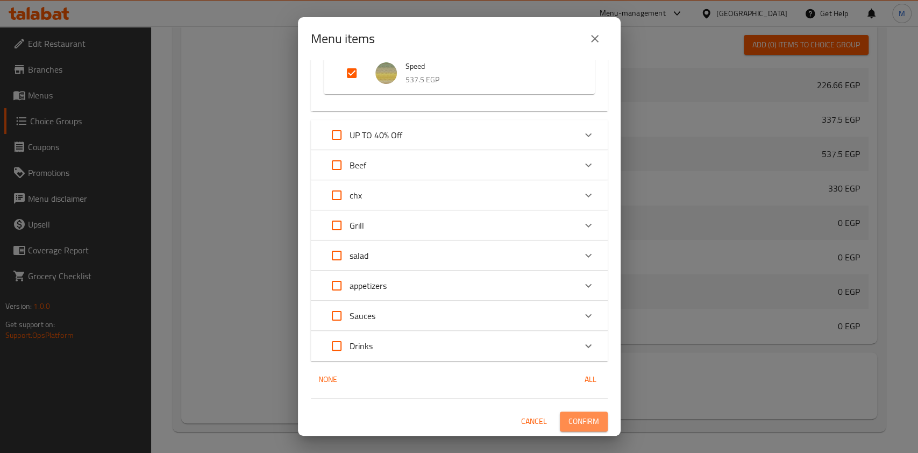
click at [593, 419] on button "Confirm" at bounding box center [584, 421] width 48 height 20
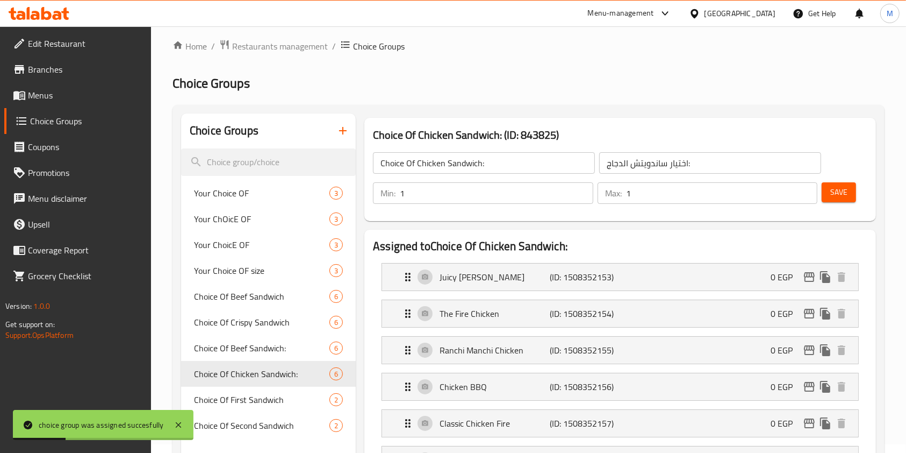
scroll to position [0, 0]
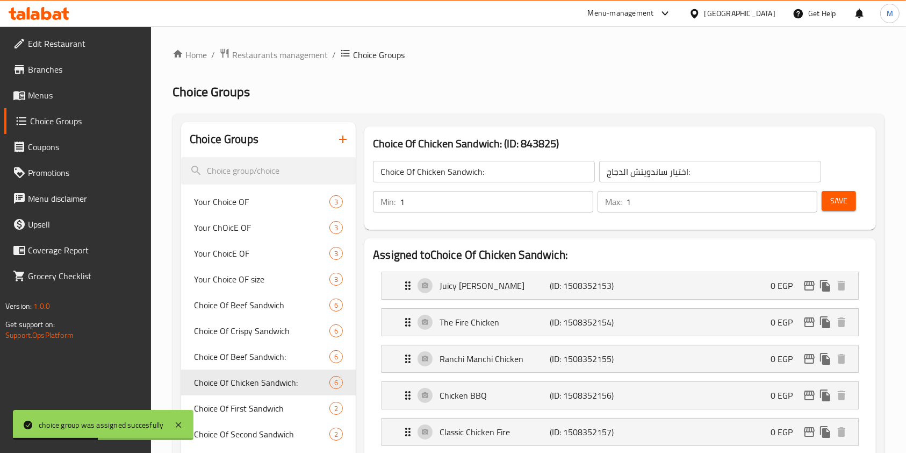
click at [526, 139] on h3 "Choice Of Chicken Sandwich: (ID: 843825)" at bounding box center [620, 143] width 495 height 17
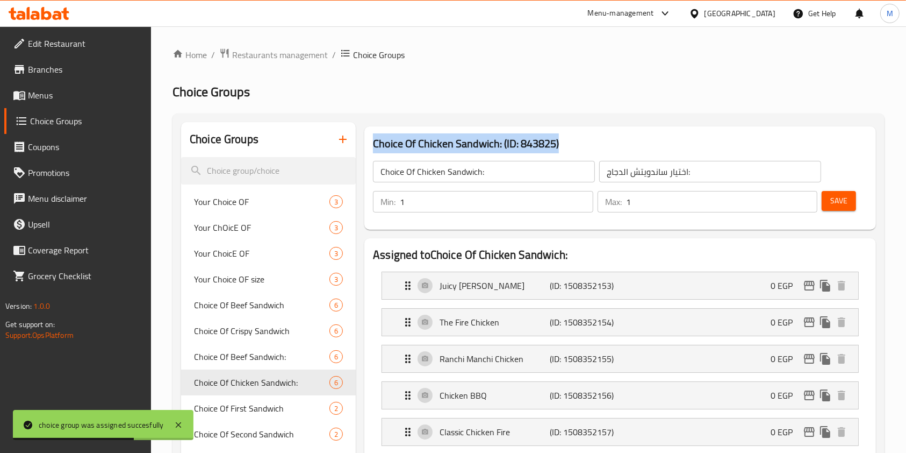
drag, startPoint x: 446, startPoint y: 102, endPoint x: 427, endPoint y: 112, distance: 21.2
click at [432, 97] on h2 "Choice Groups" at bounding box center [529, 91] width 712 height 17
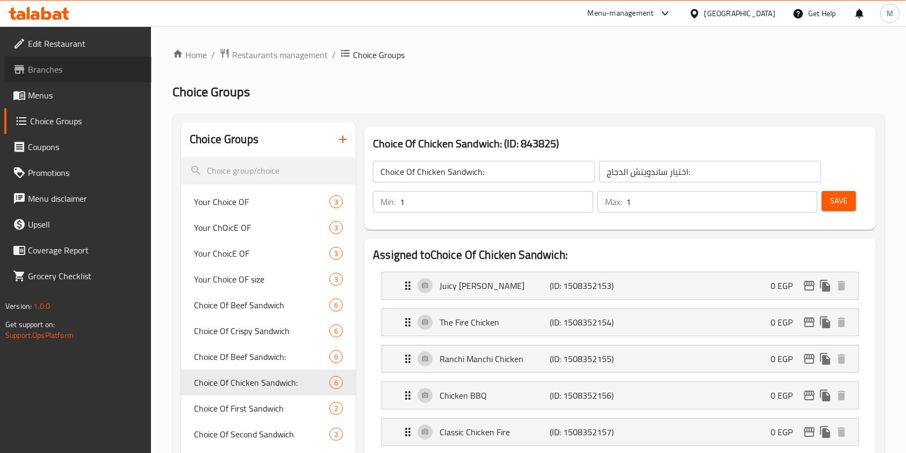
click at [58, 71] on span "Branches" at bounding box center [85, 69] width 115 height 13
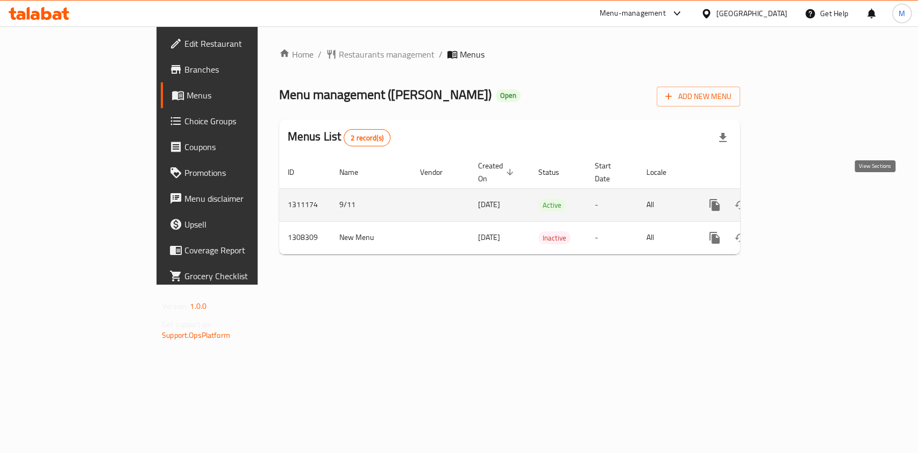
click at [798, 198] on icon "enhanced table" at bounding box center [792, 204] width 13 height 13
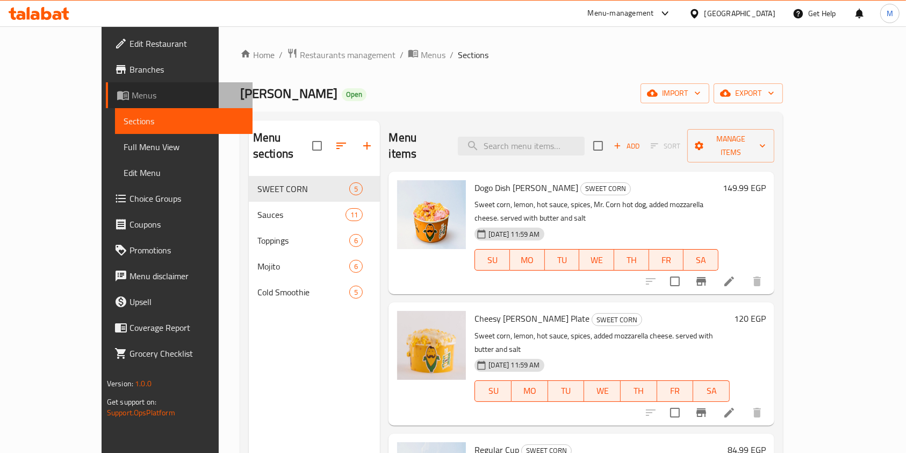
click at [106, 83] on link "Menus" at bounding box center [179, 95] width 147 height 26
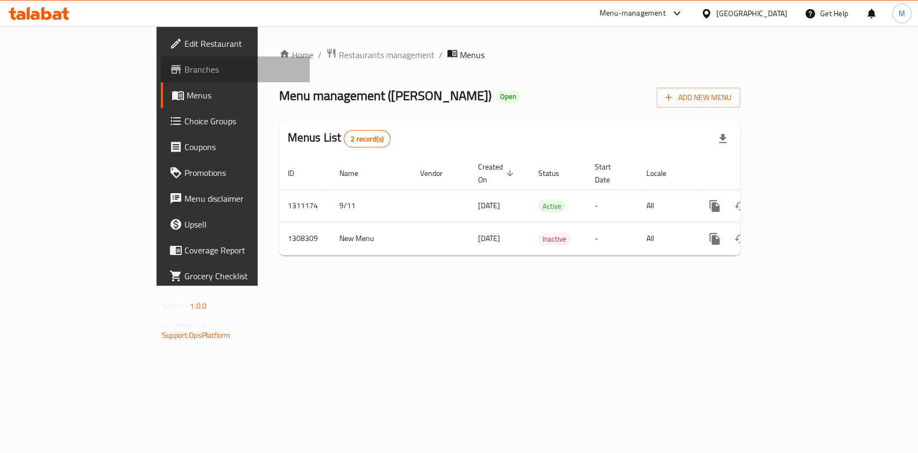
click at [184, 73] on span "Branches" at bounding box center [242, 69] width 117 height 13
